Goal: Task Accomplishment & Management: Manage account settings

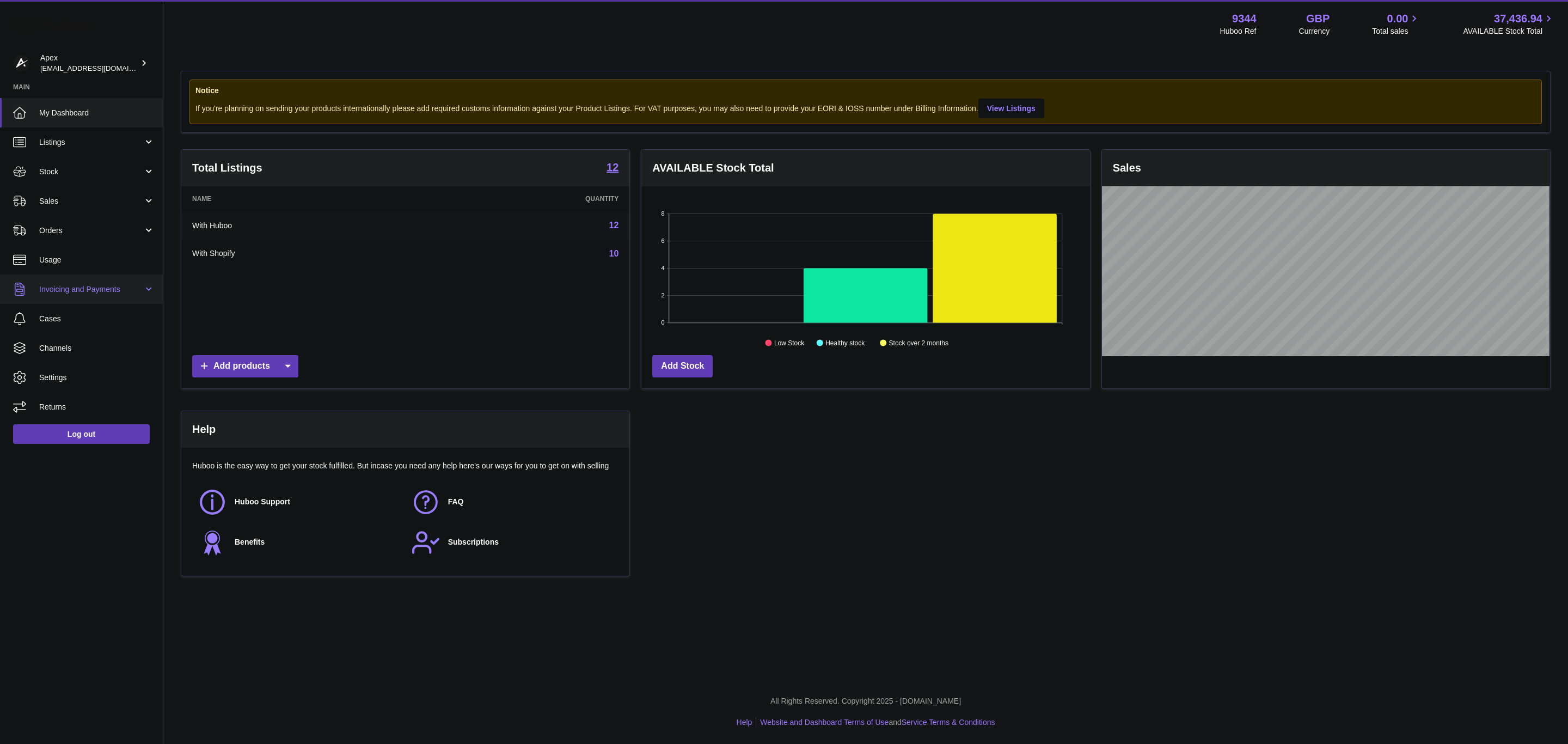
scroll to position [169, 448]
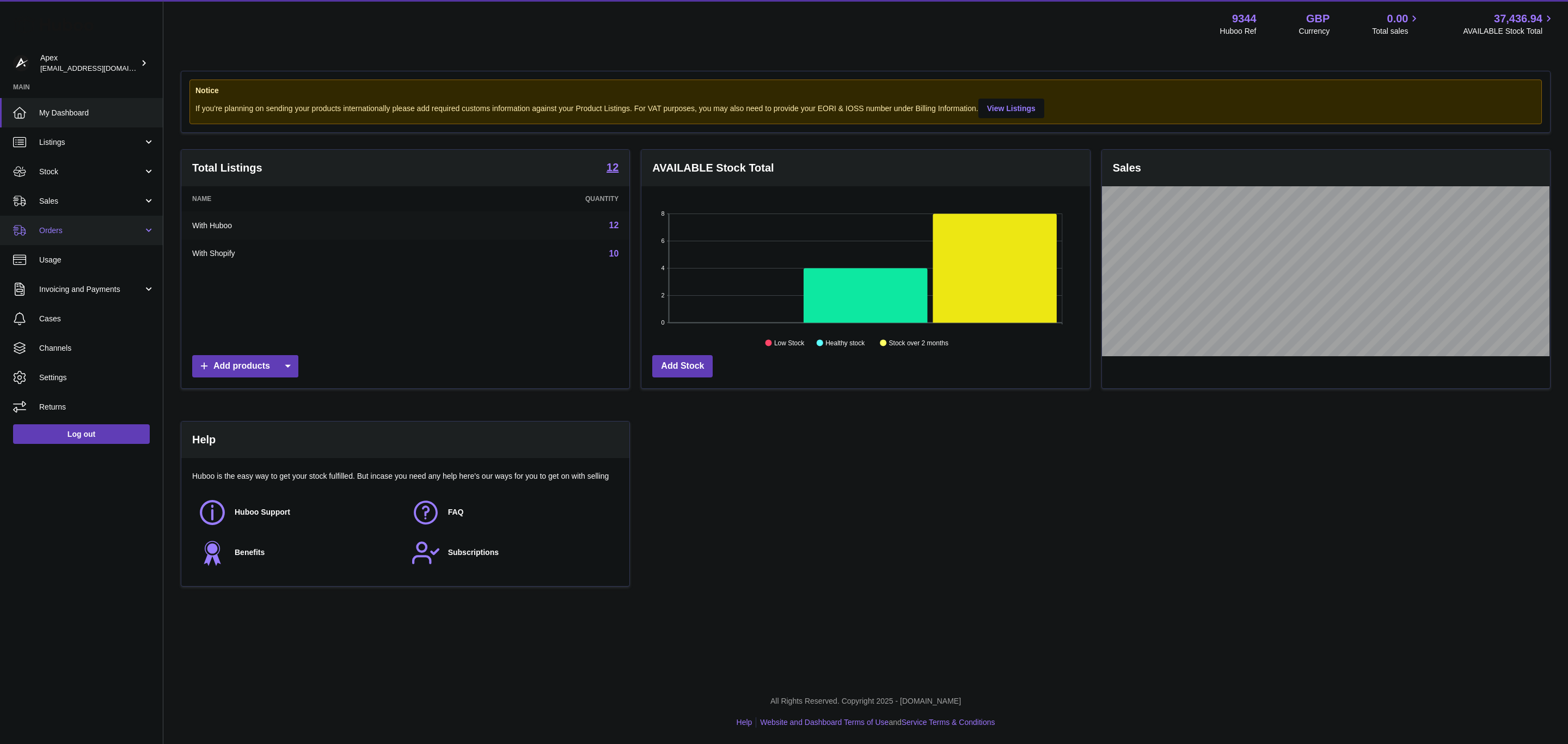
click at [131, 239] on link "Orders" at bounding box center [81, 230] width 163 height 30
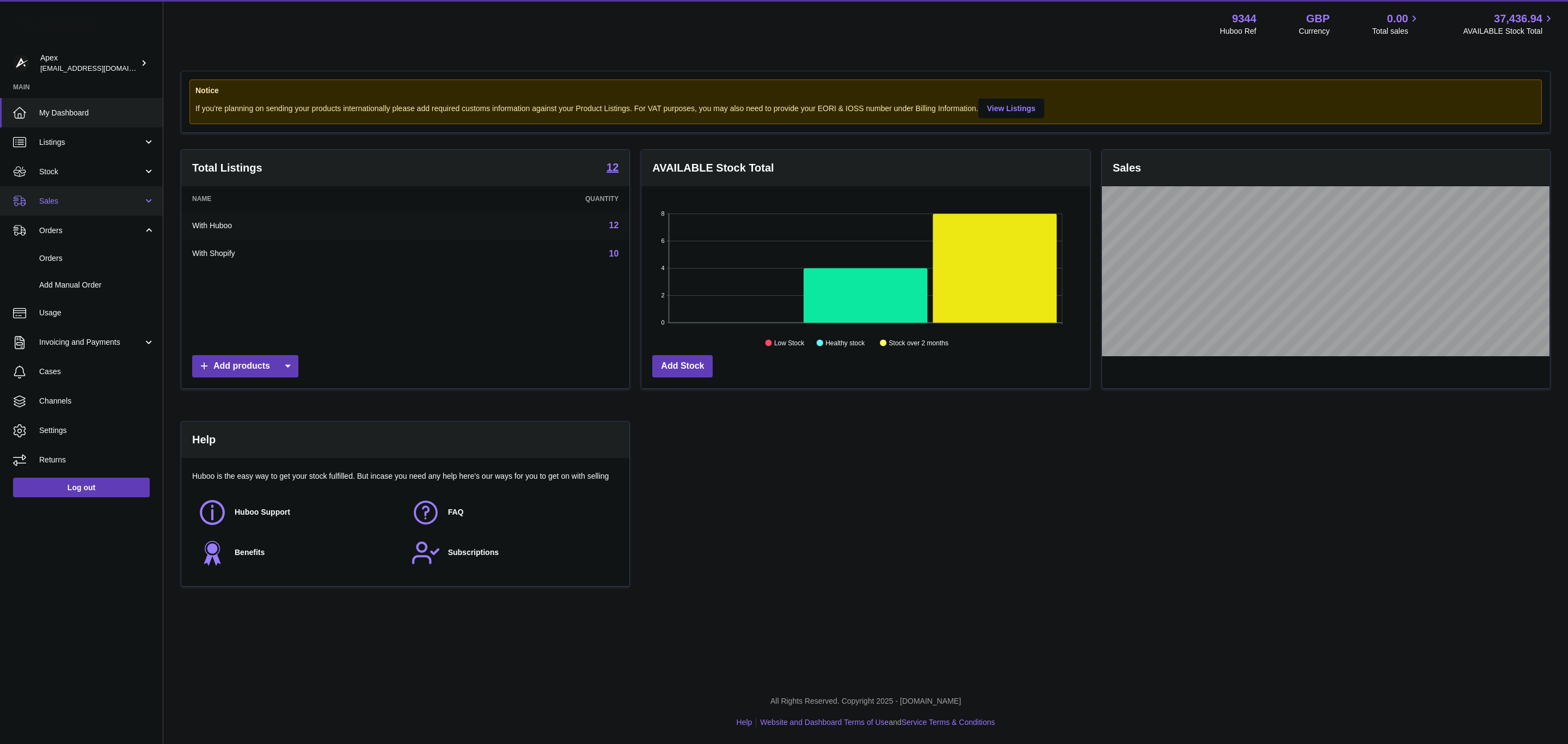
click at [111, 190] on link "Sales" at bounding box center [81, 200] width 163 height 30
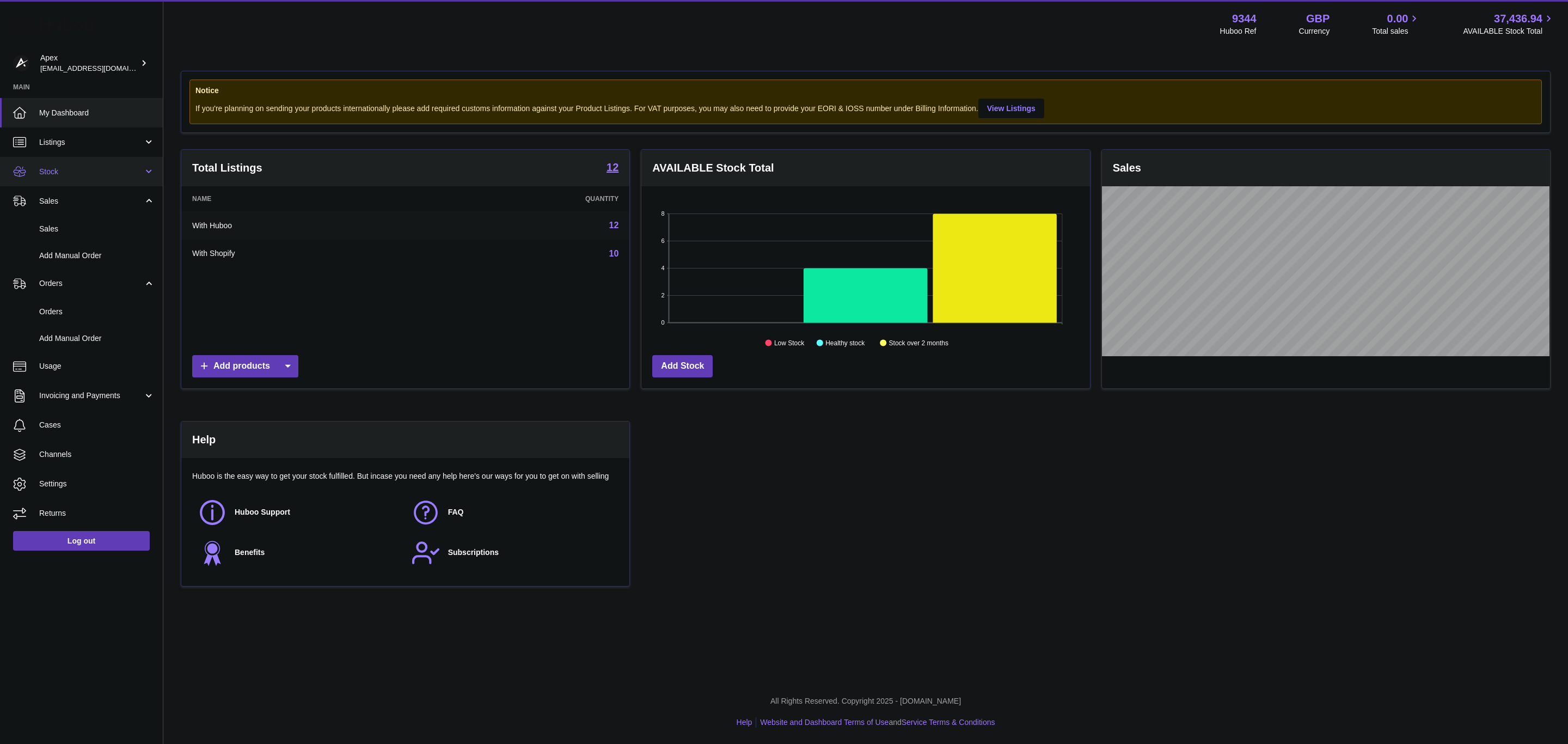
click at [91, 175] on span "Stock" at bounding box center [91, 171] width 104 height 11
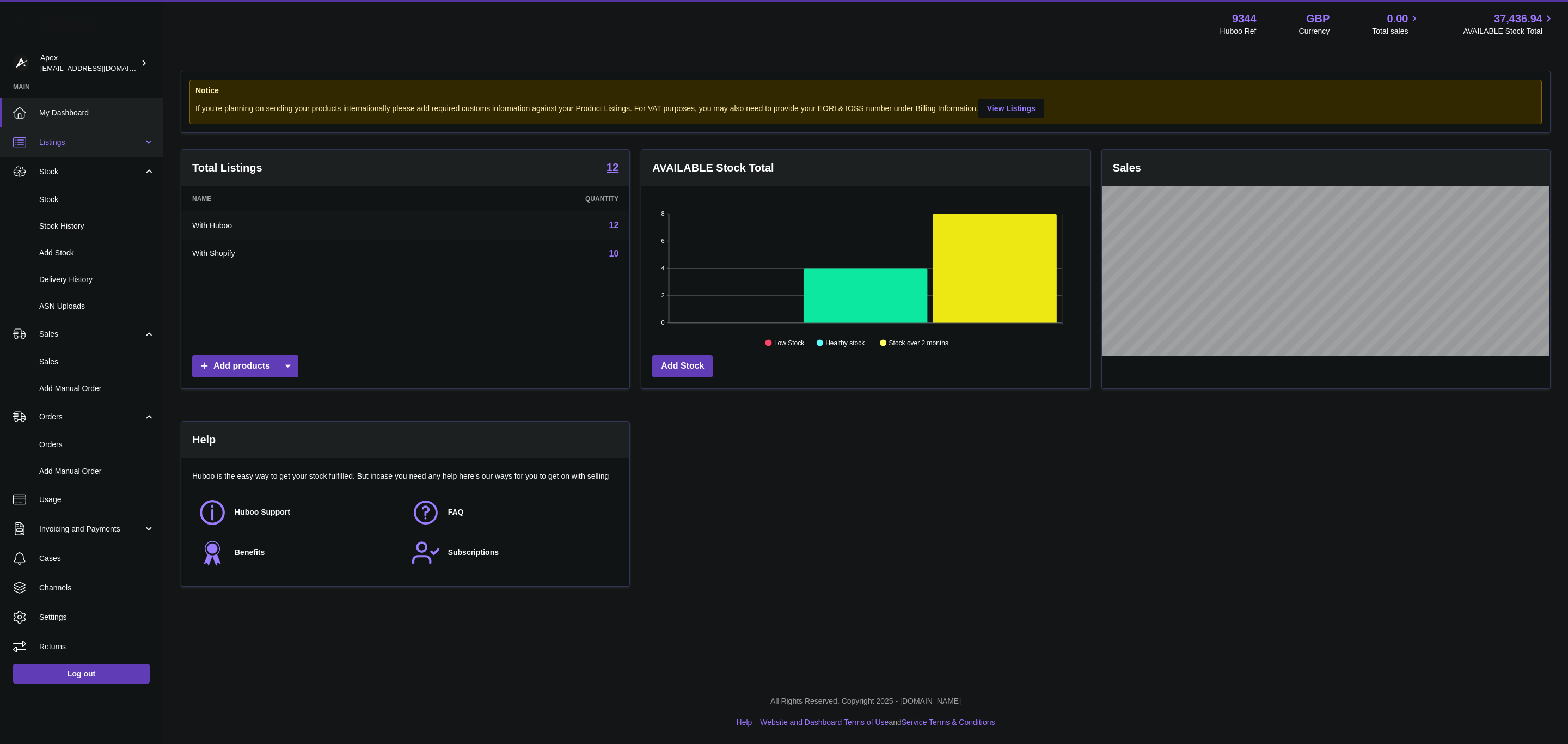
click at [106, 142] on span "Listings" at bounding box center [91, 142] width 104 height 11
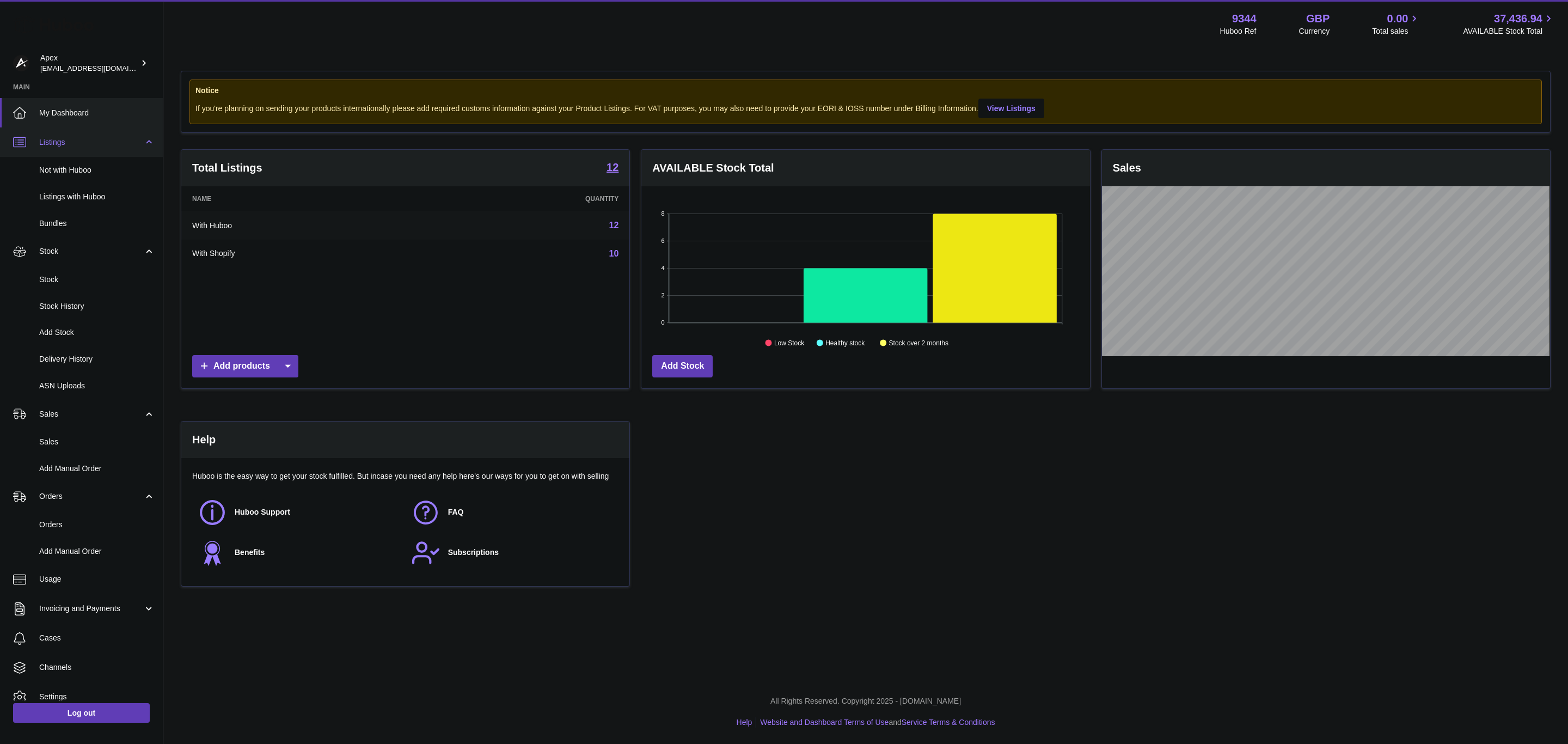
click at [110, 148] on link "Listings" at bounding box center [81, 141] width 163 height 30
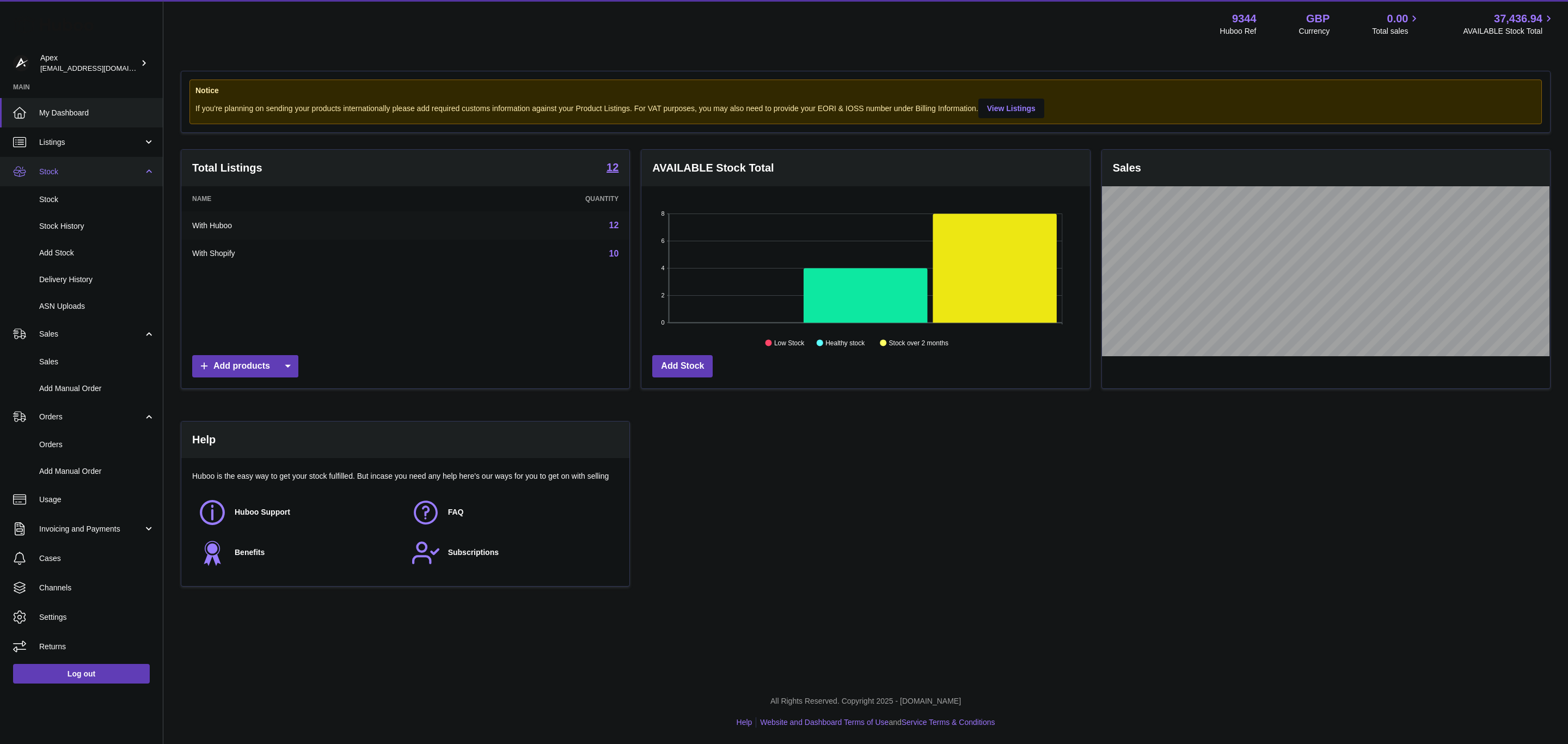
click at [136, 172] on span "Stock" at bounding box center [91, 171] width 104 height 11
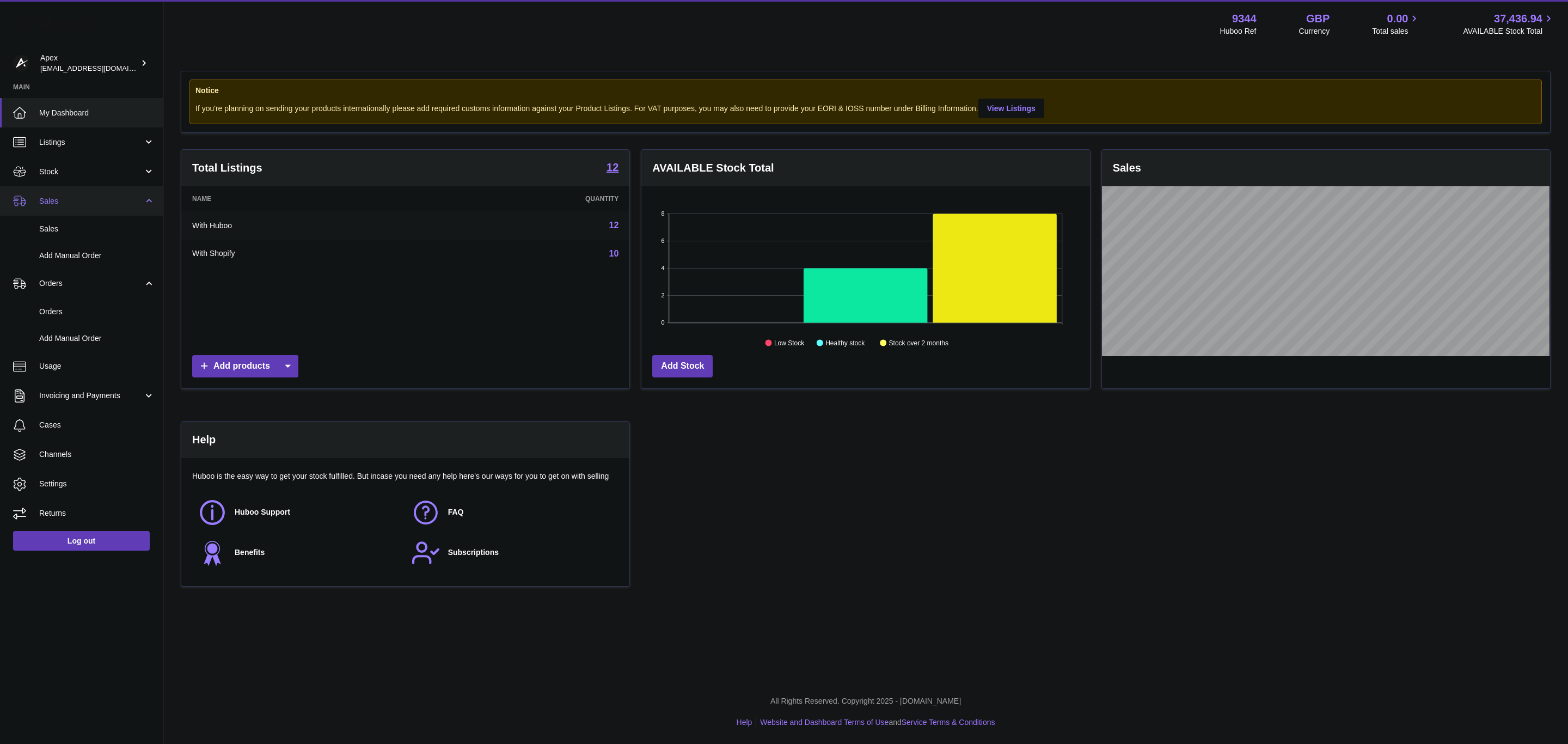
click at [130, 201] on span "Sales" at bounding box center [91, 201] width 104 height 11
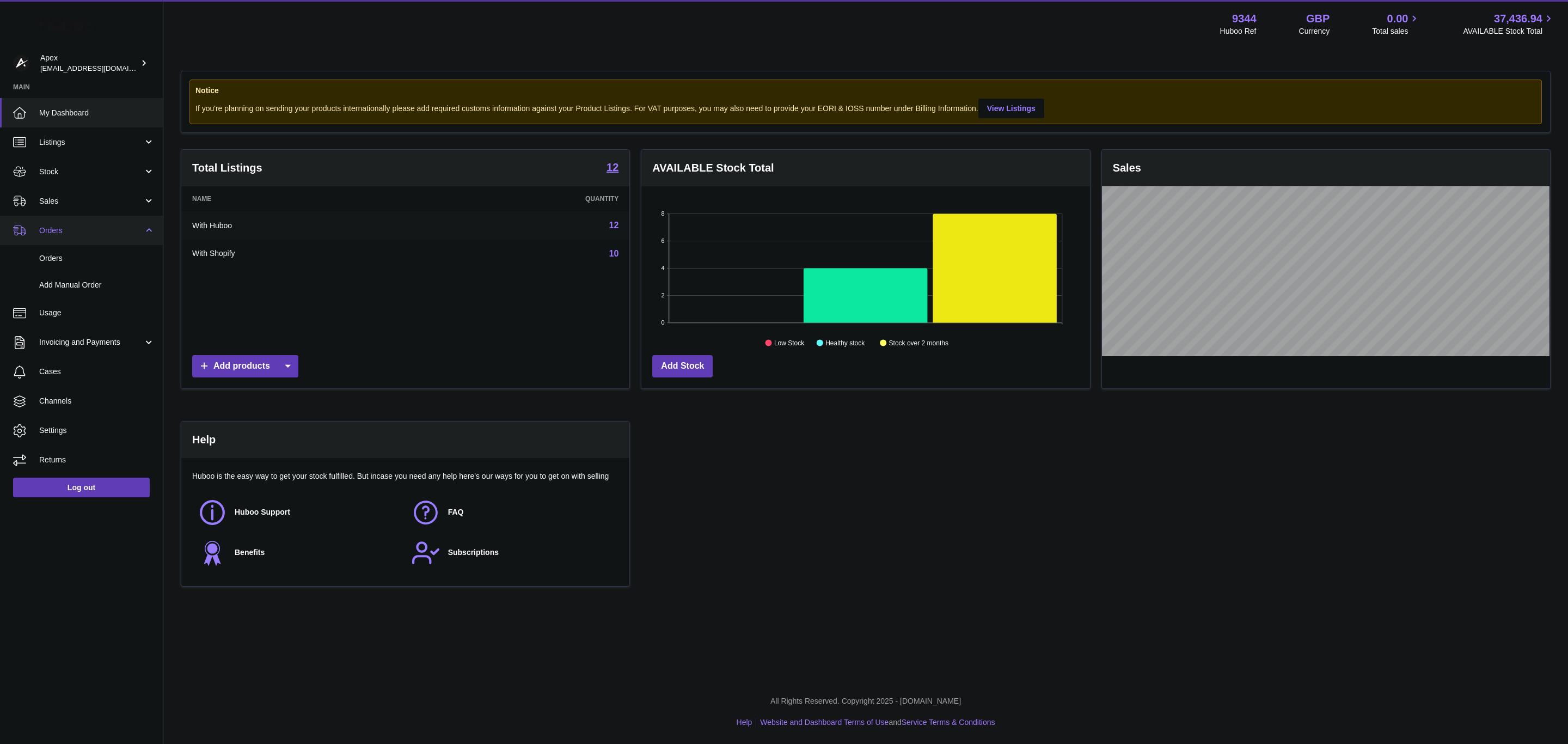
click at [138, 227] on span "Orders" at bounding box center [91, 230] width 104 height 11
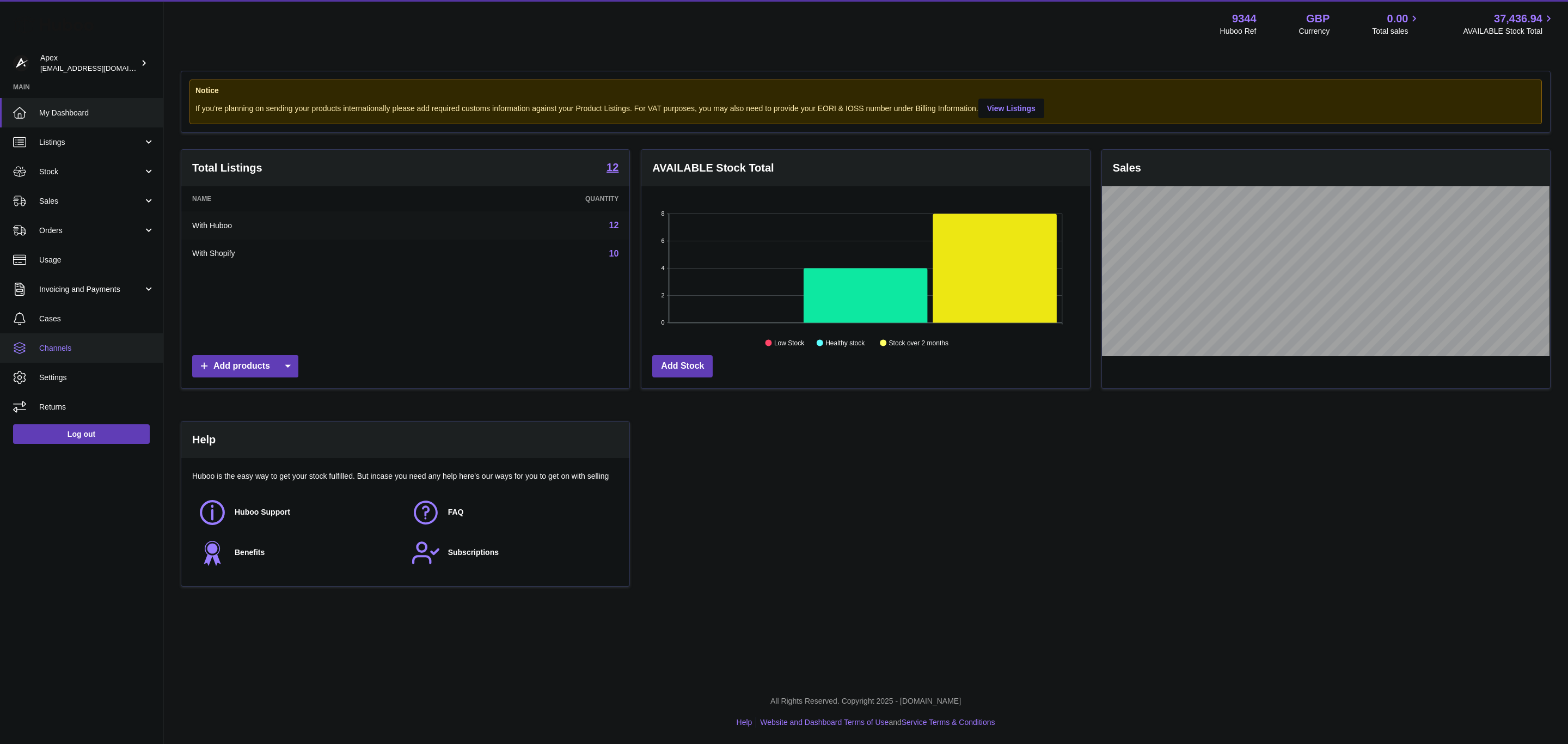
click at [75, 346] on span "Channels" at bounding box center [97, 347] width 116 height 11
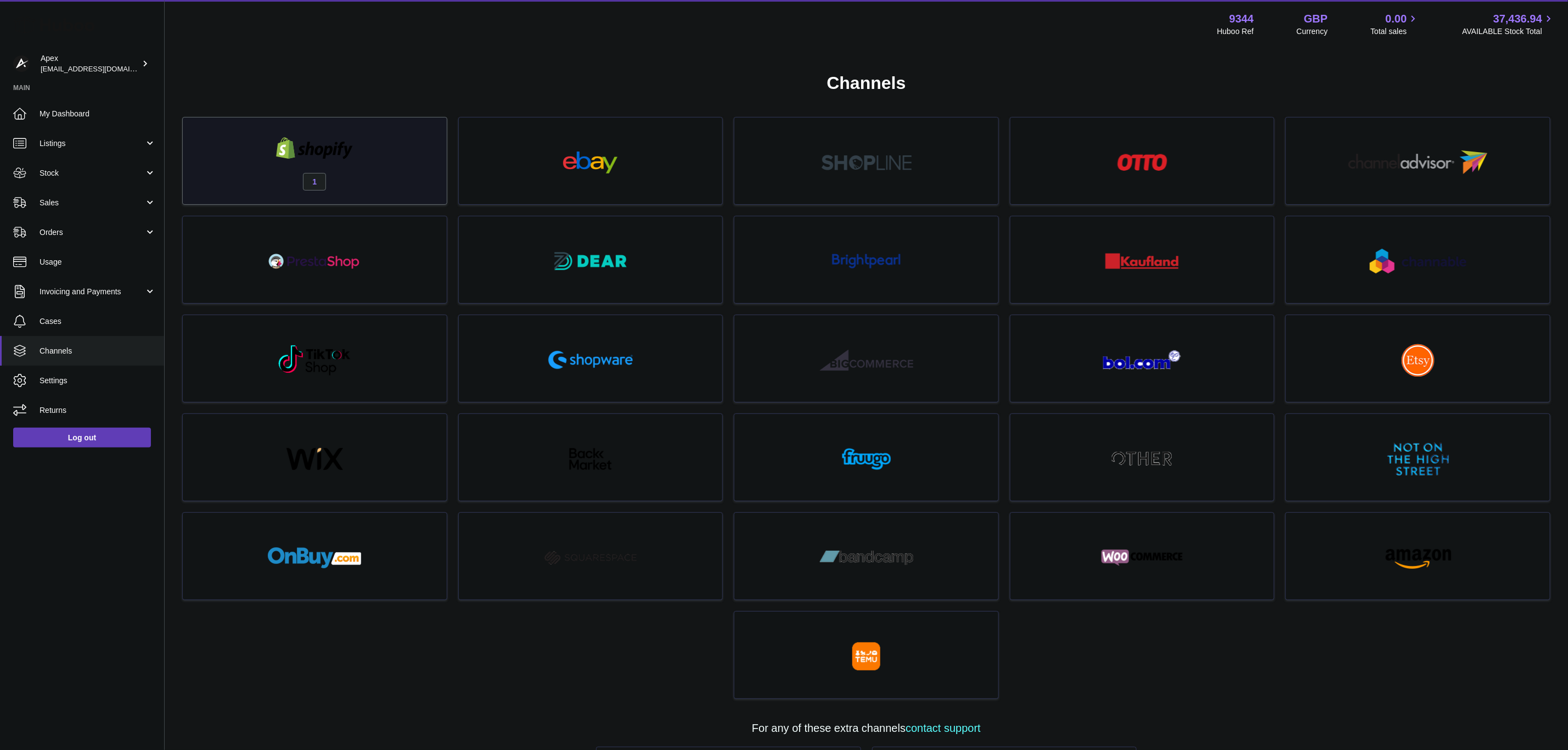
click at [248, 144] on div "1" at bounding box center [314, 163] width 253 height 70
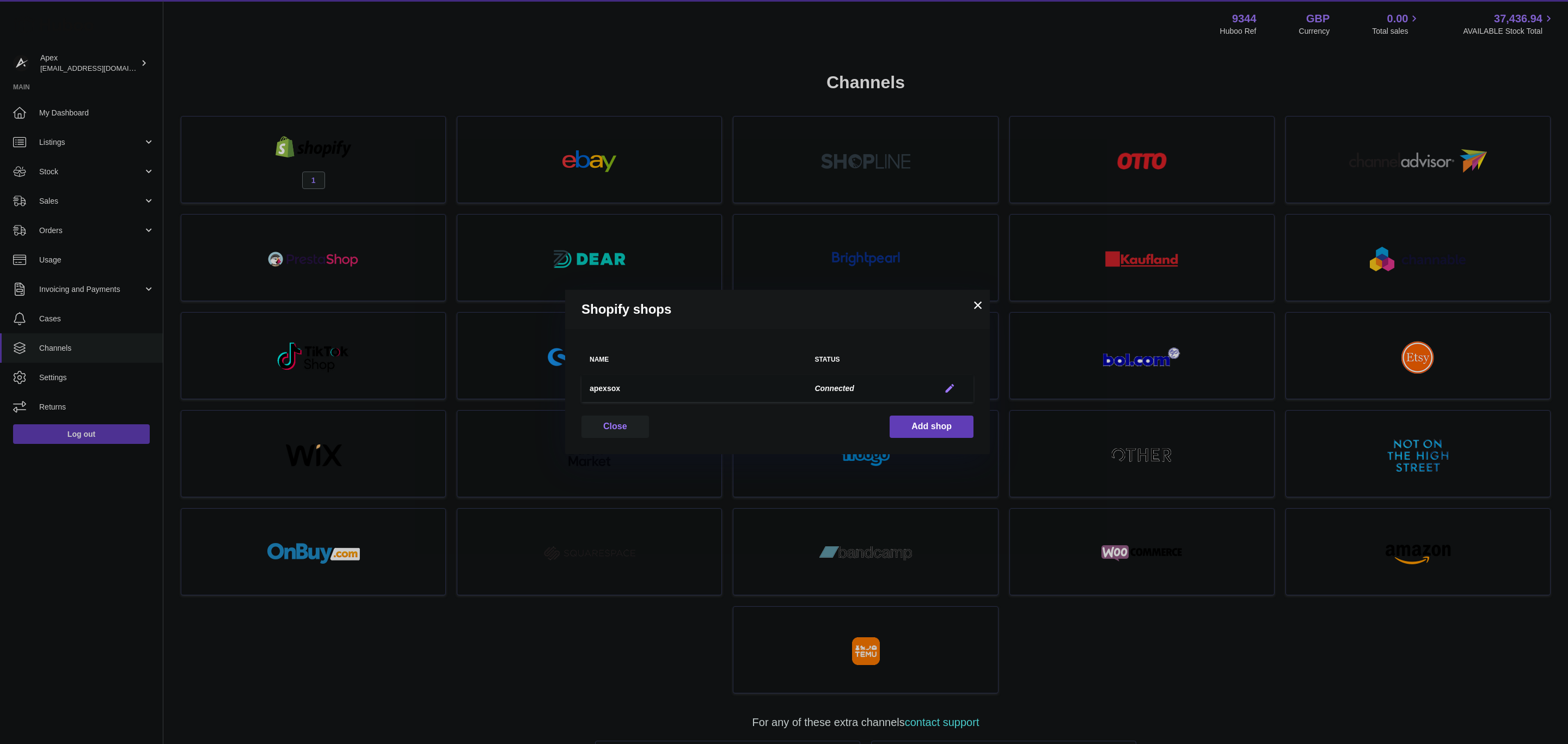
click at [948, 386] on em "button" at bounding box center [950, 389] width 12 height 12
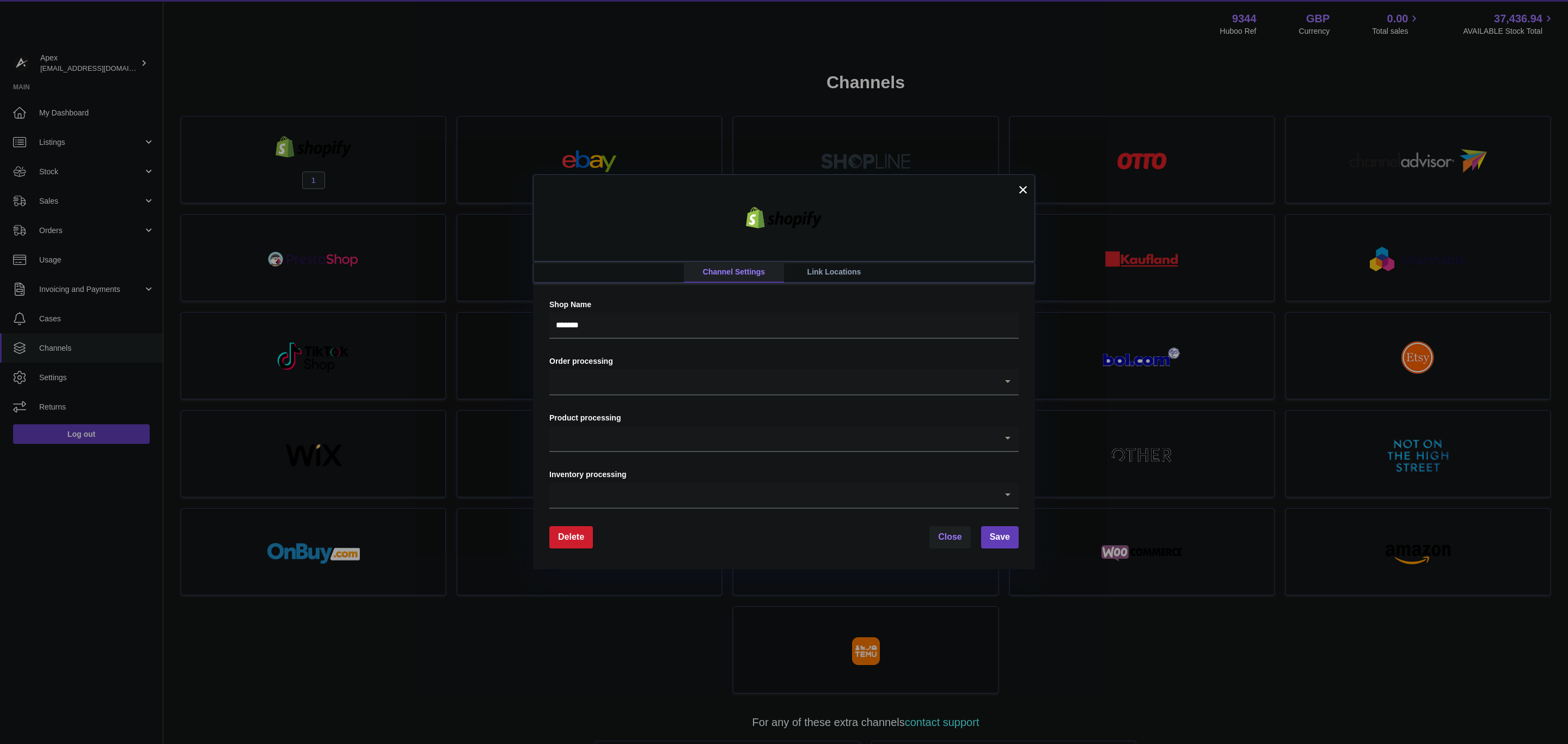
click at [828, 276] on link "Link Locations" at bounding box center [835, 271] width 100 height 20
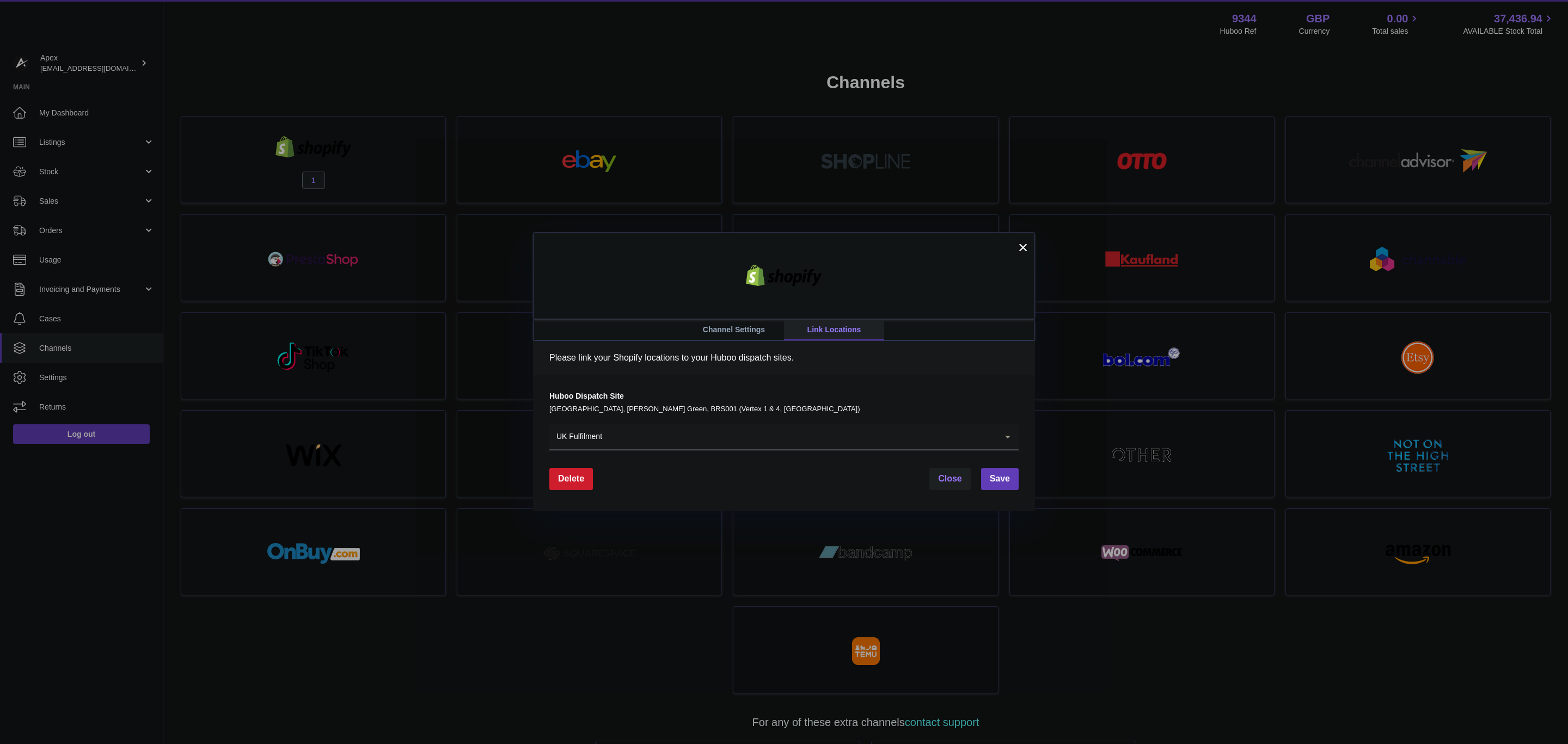
click at [752, 446] on input "Search for option" at bounding box center [800, 437] width 395 height 25
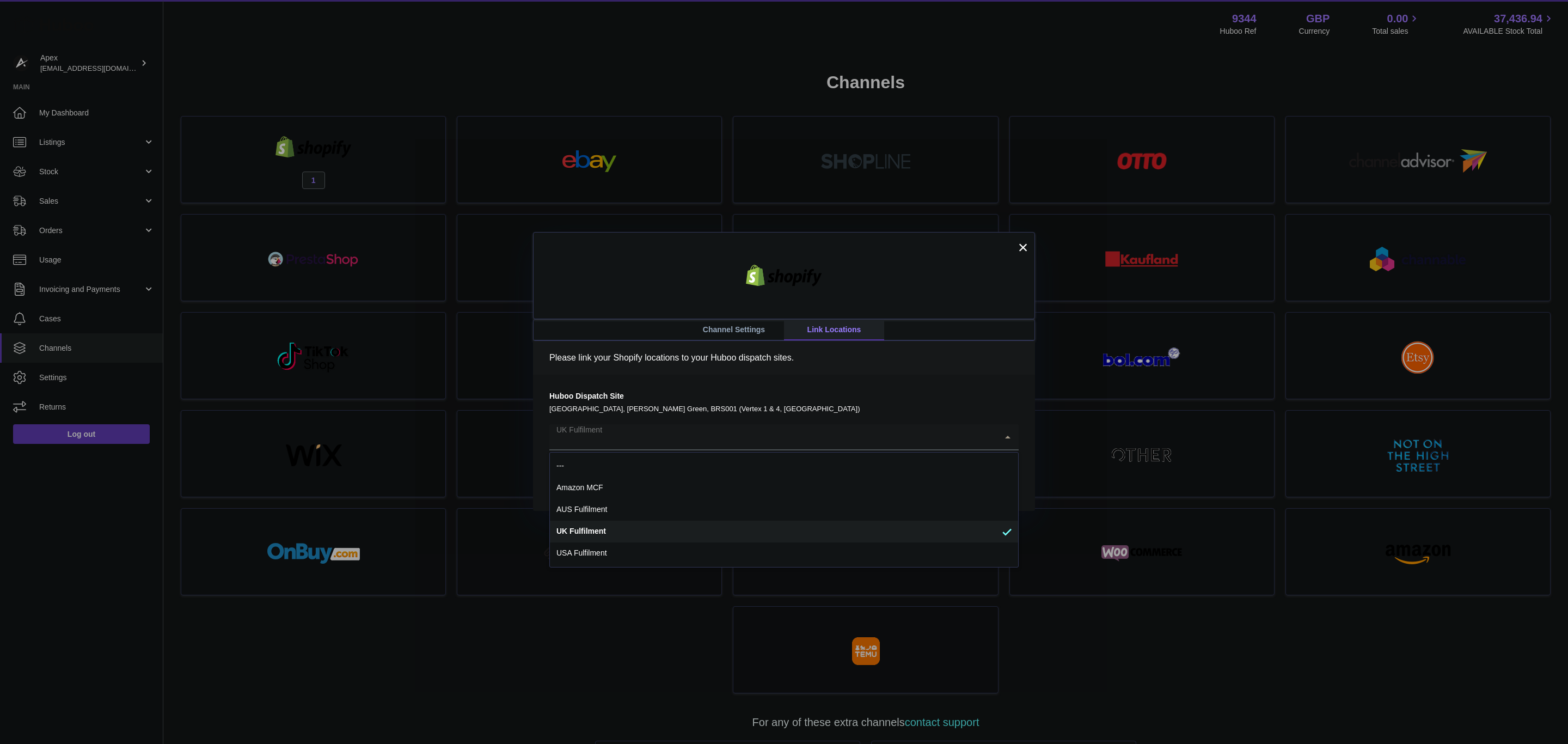
click at [737, 415] on div "Huboo Dispatch Site United Kingdom, Emerson's Green, BRS001 (Vertex 1 & 4, UK) …" at bounding box center [784, 421] width 470 height 60
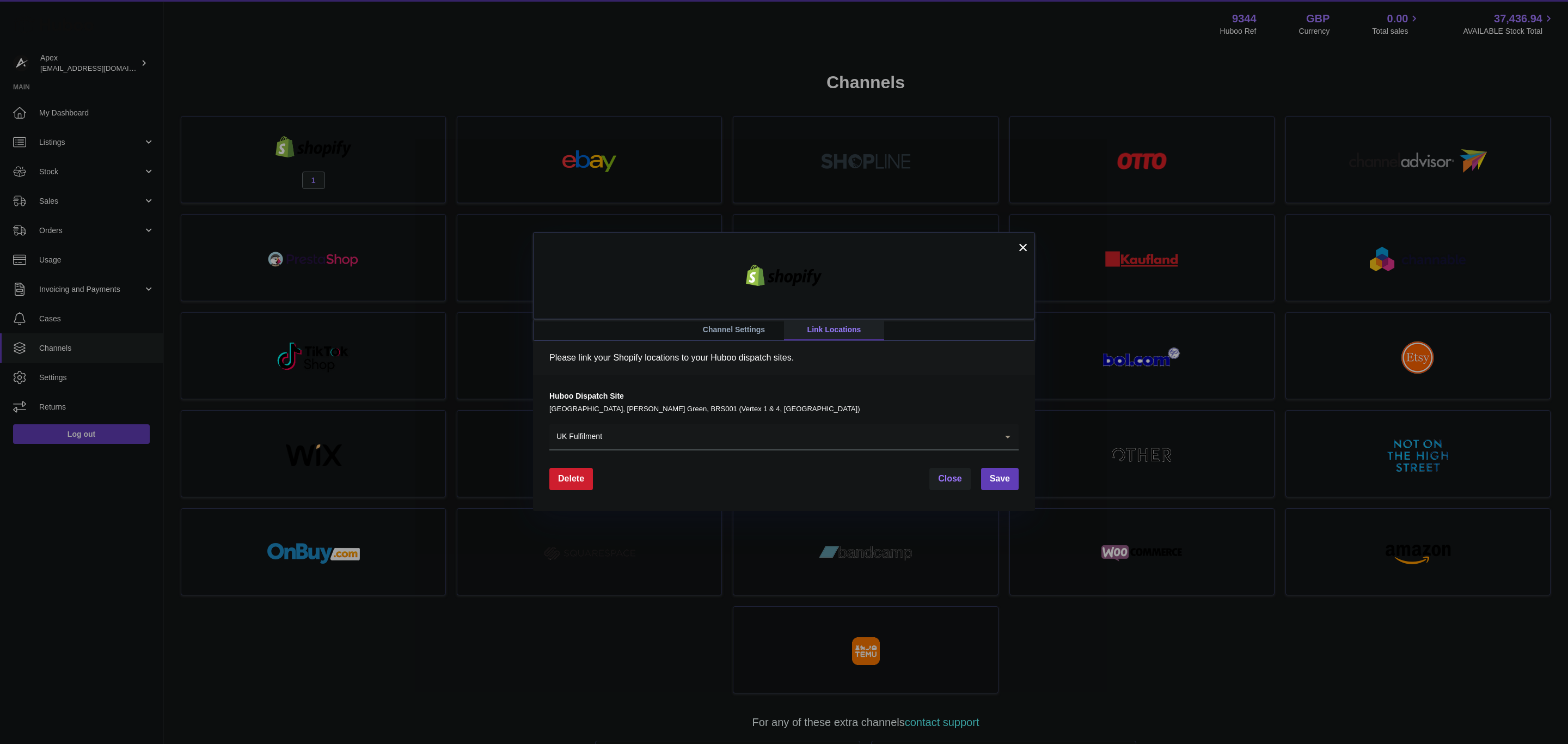
click at [731, 431] on input "Search for option" at bounding box center [800, 437] width 395 height 25
